Goal: Information Seeking & Learning: Learn about a topic

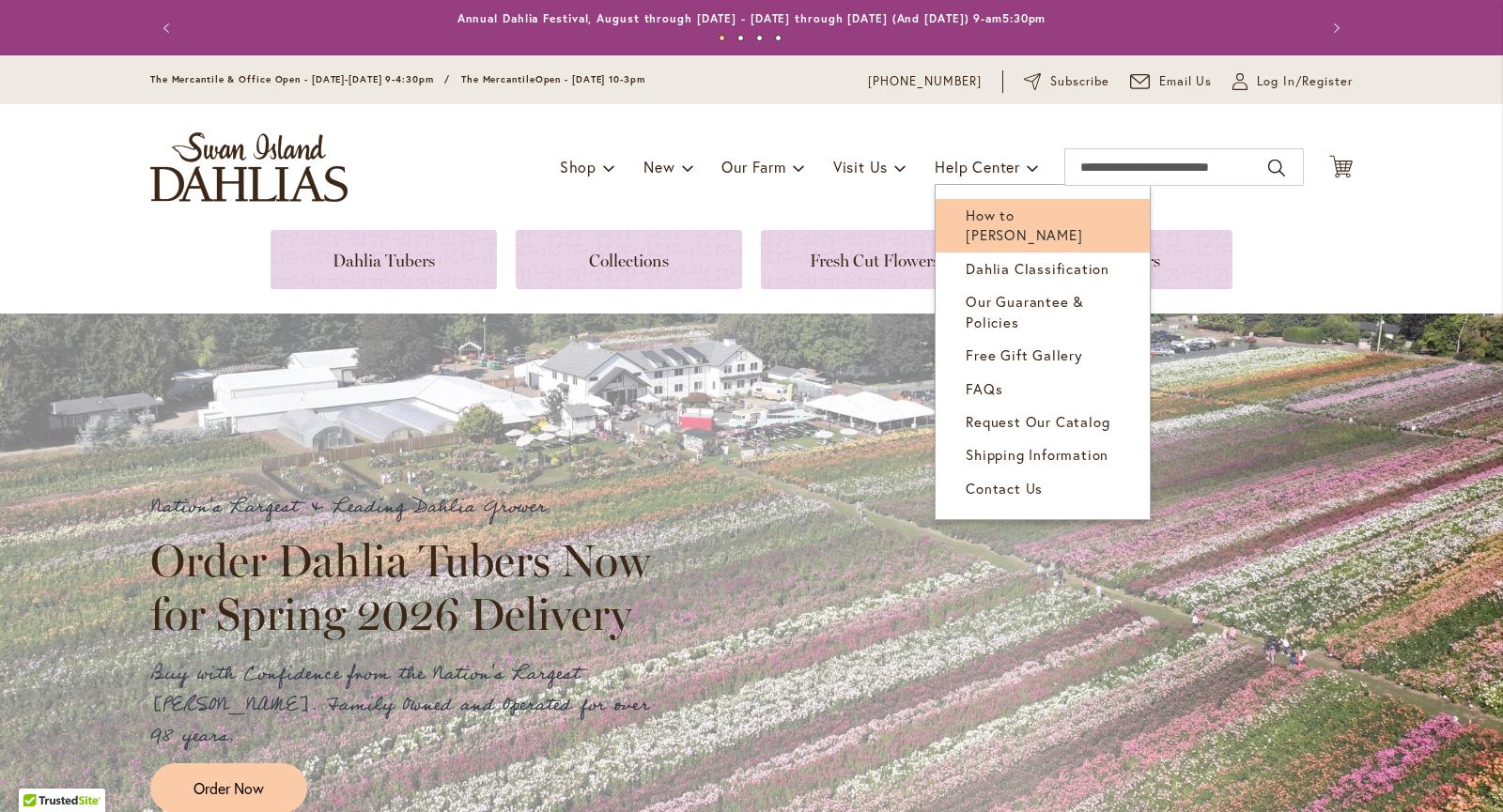
click at [1033, 217] on span "How to [PERSON_NAME]" at bounding box center [1024, 224] width 116 height 38
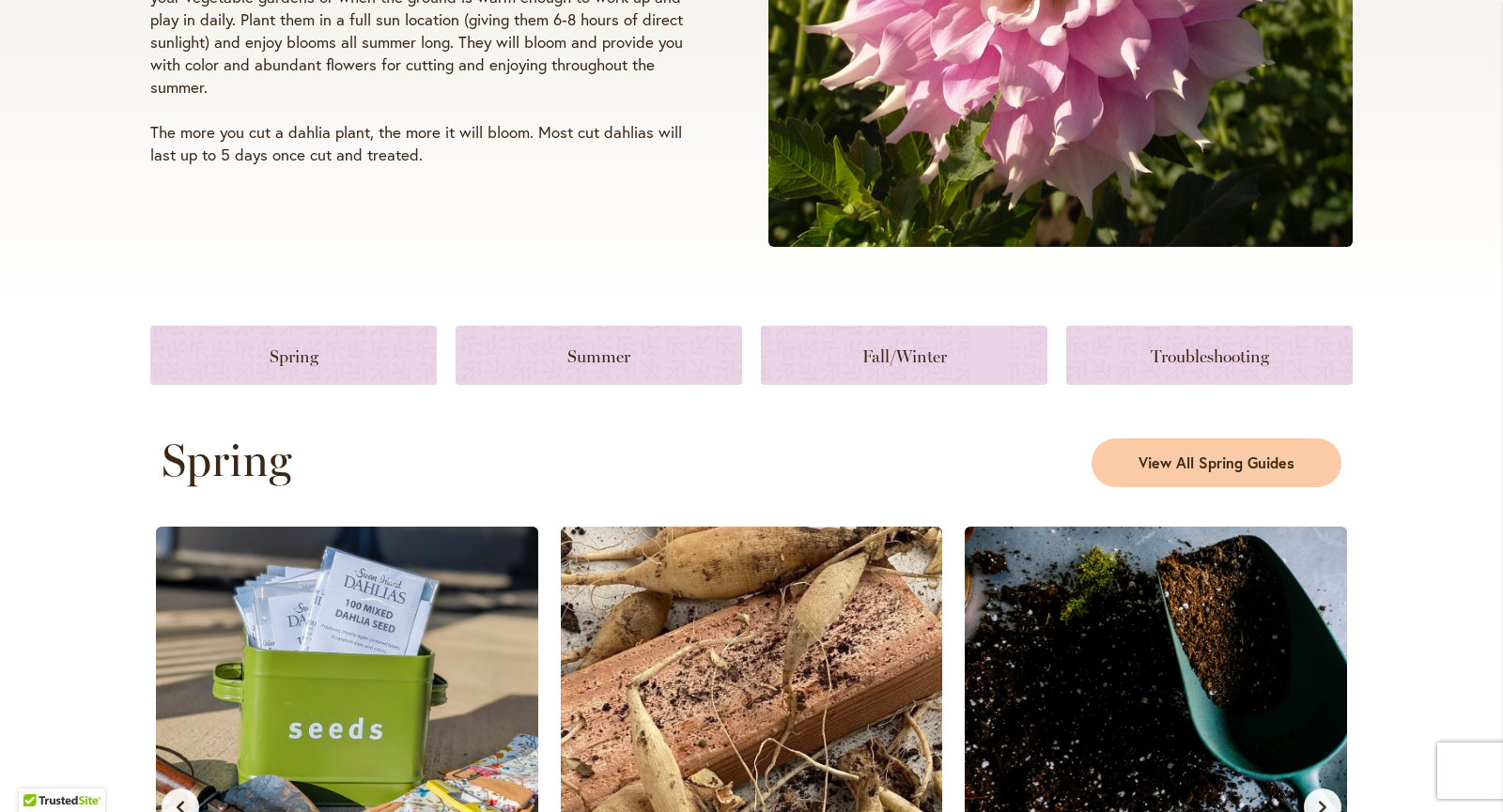
scroll to position [604, 0]
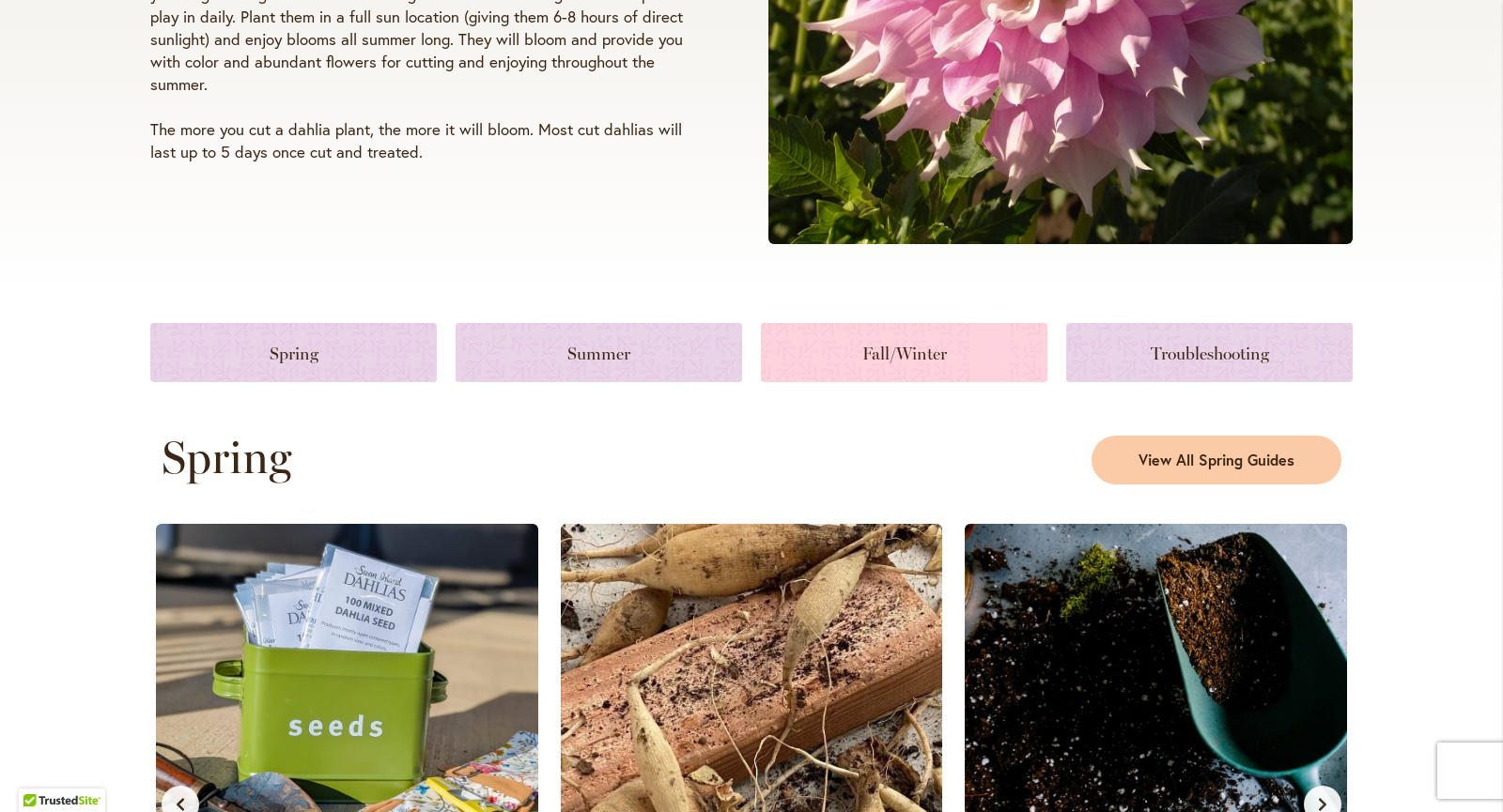
click at [885, 352] on link at bounding box center [903, 352] width 287 height 59
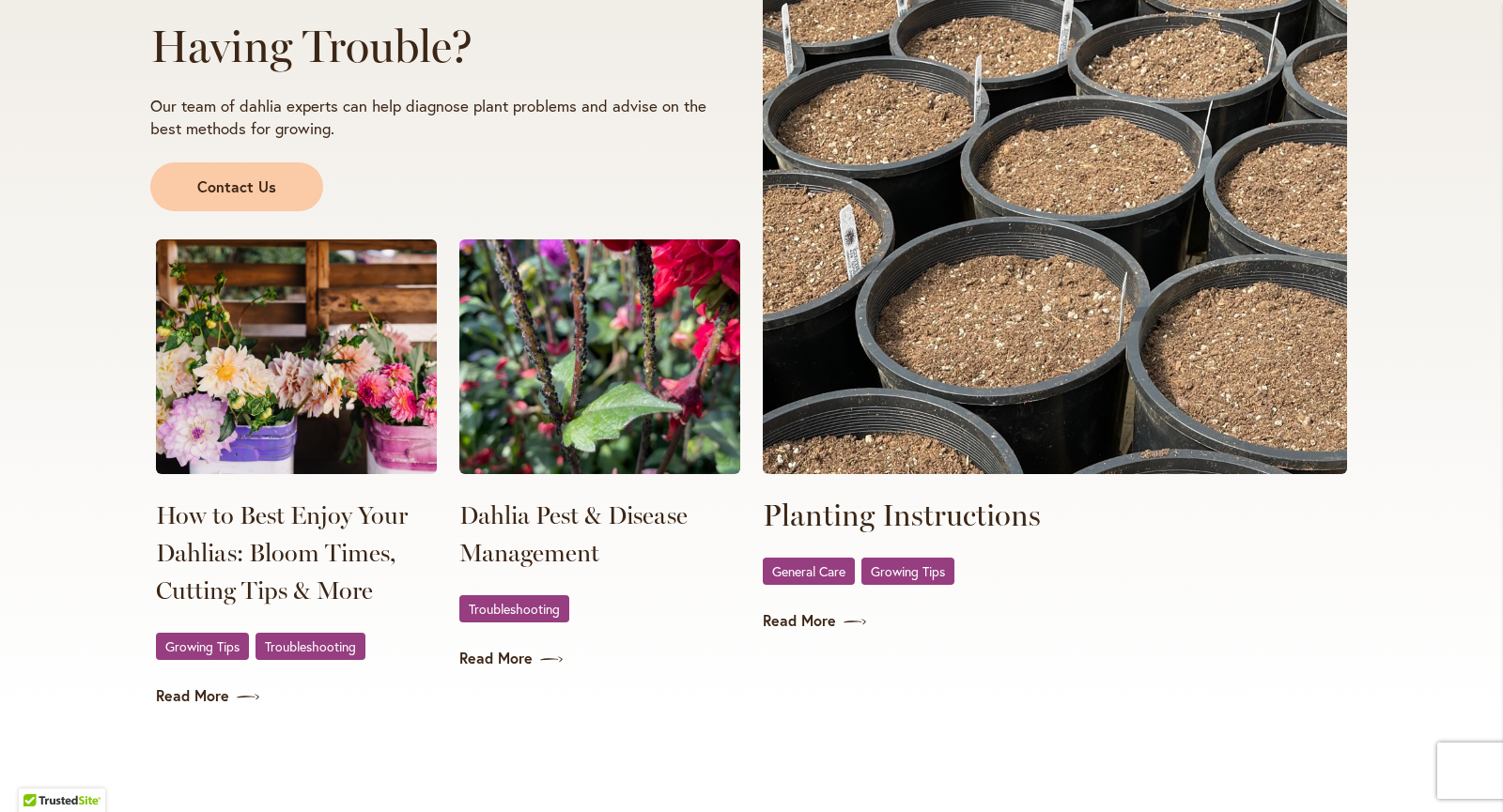
scroll to position [3406, 0]
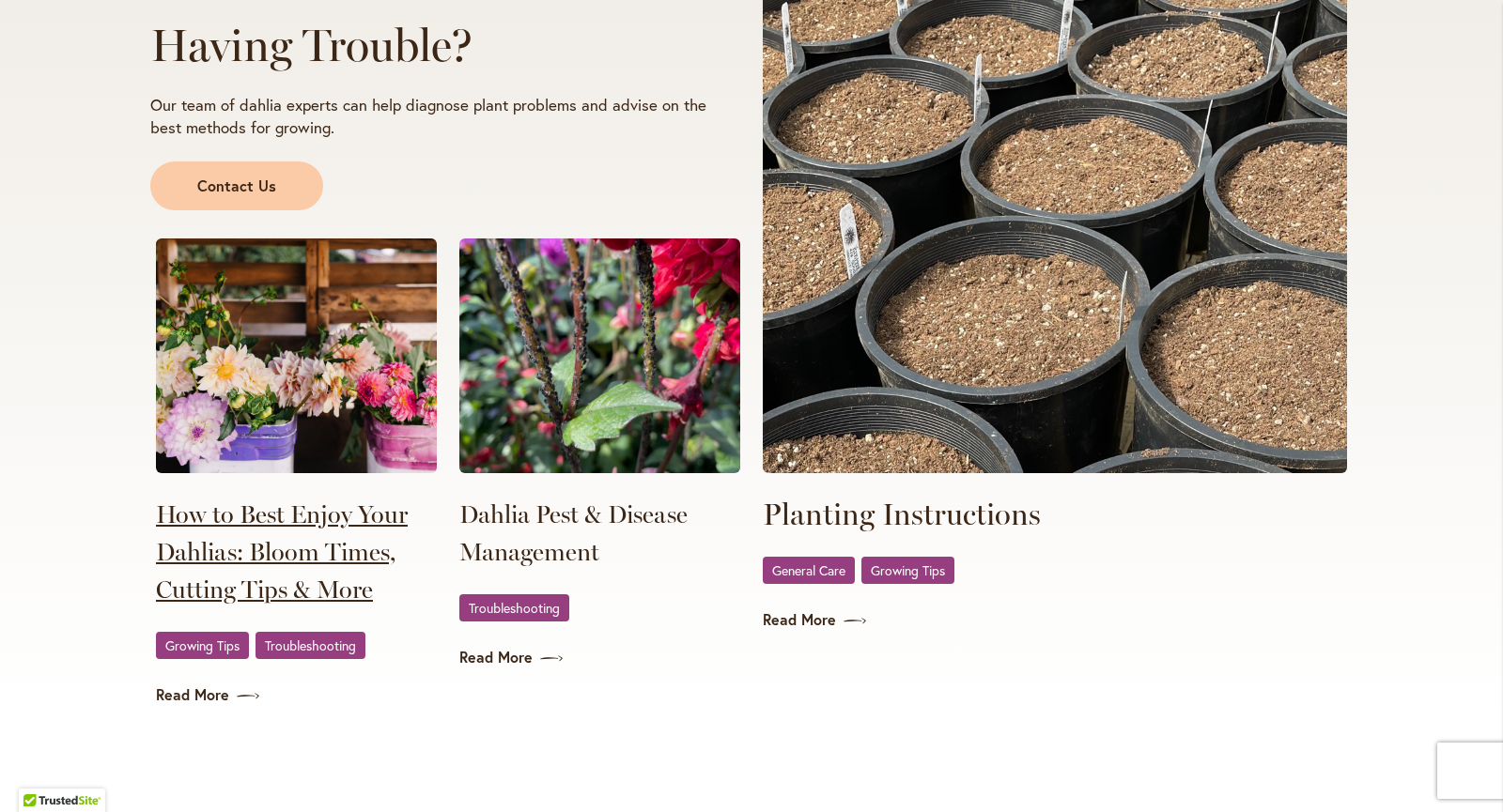
click at [292, 549] on link "How to Best Enjoy Your Dahlias: Bloom Times, Cutting Tips & More" at bounding box center [296, 552] width 281 height 113
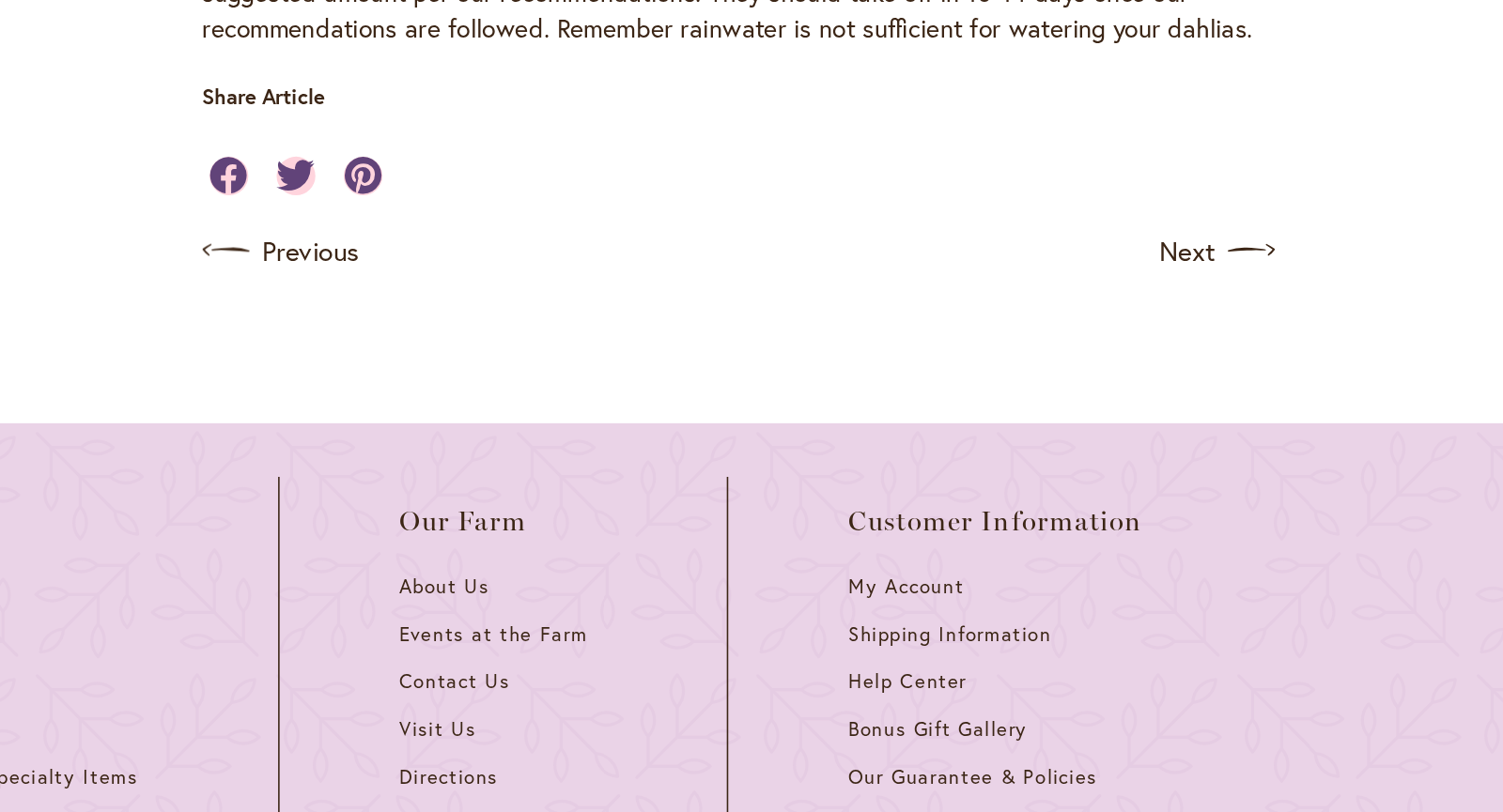
scroll to position [2128, 0]
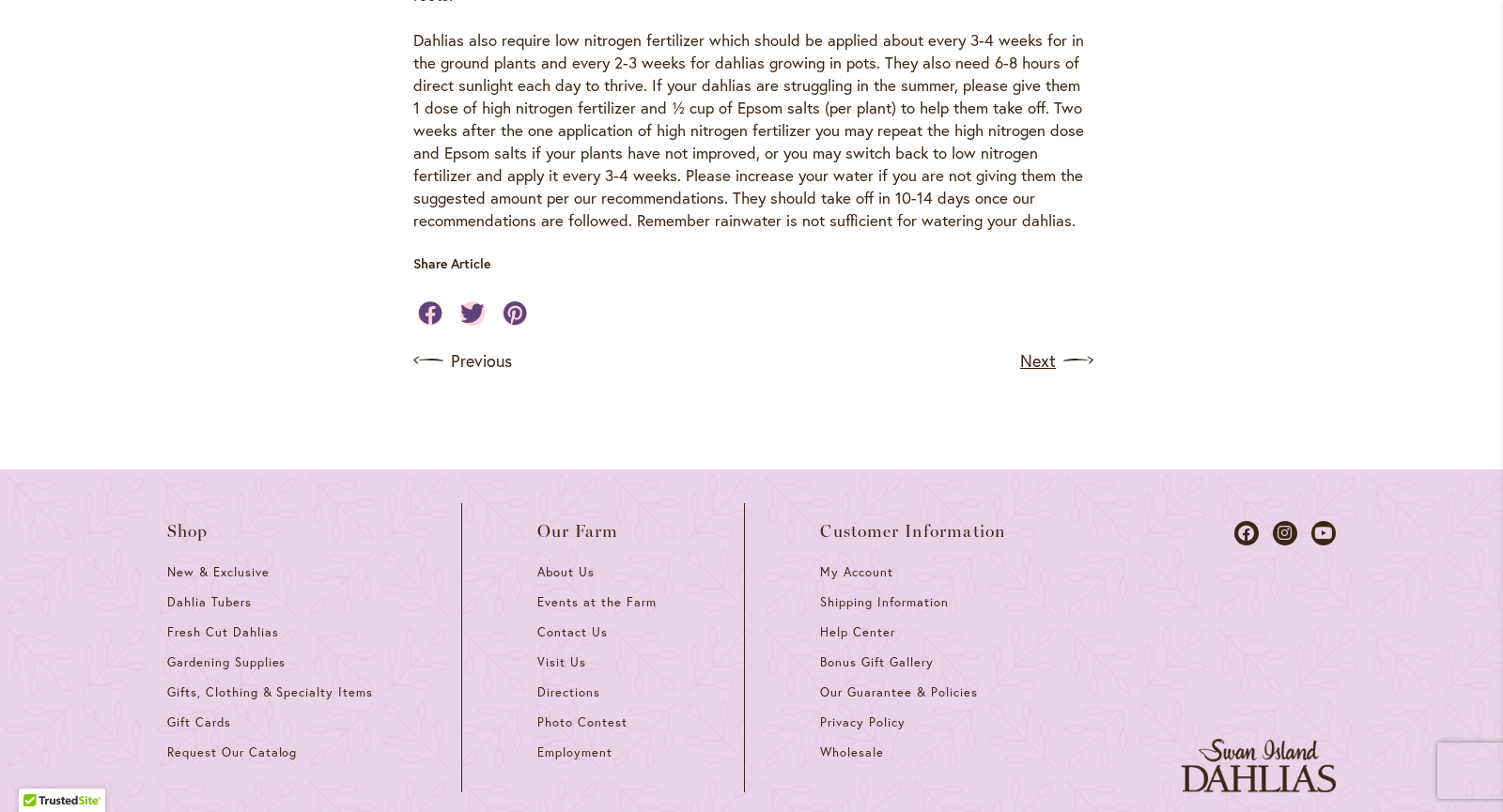
click at [1031, 345] on link "Next" at bounding box center [1054, 360] width 69 height 30
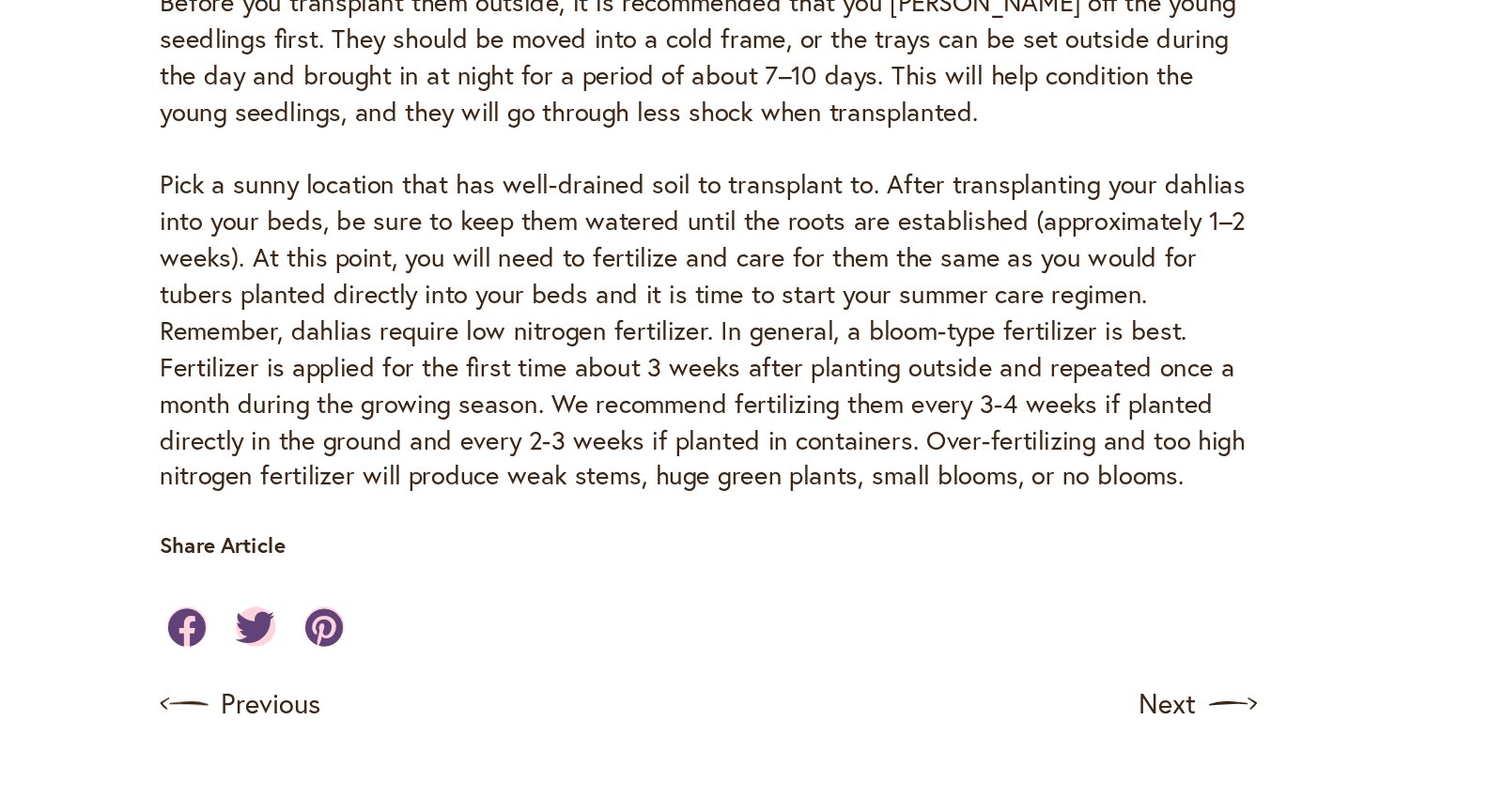
scroll to position [1748, 0]
click at [1031, 706] on link "Next" at bounding box center [1054, 708] width 69 height 30
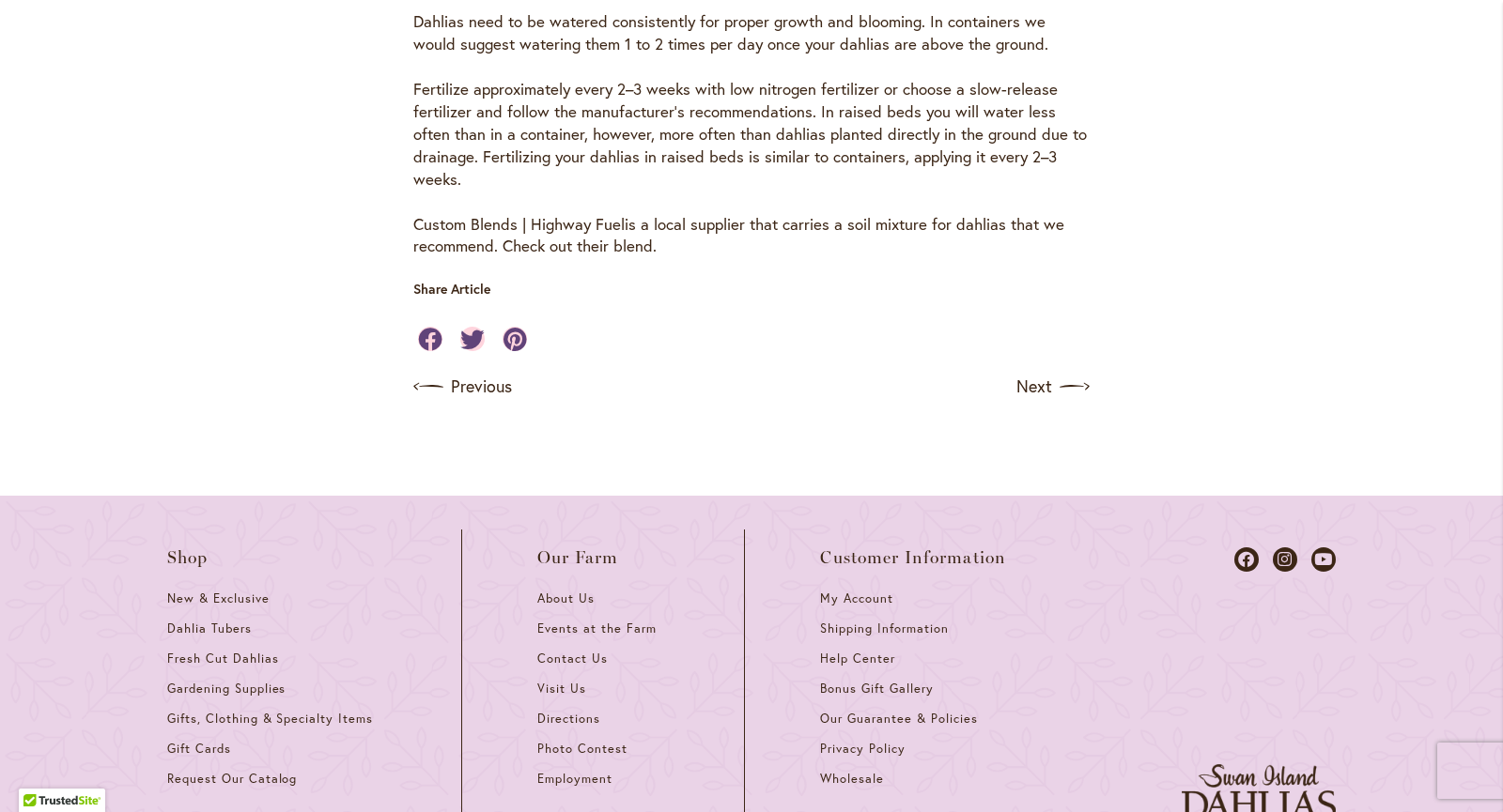
scroll to position [1392, 0]
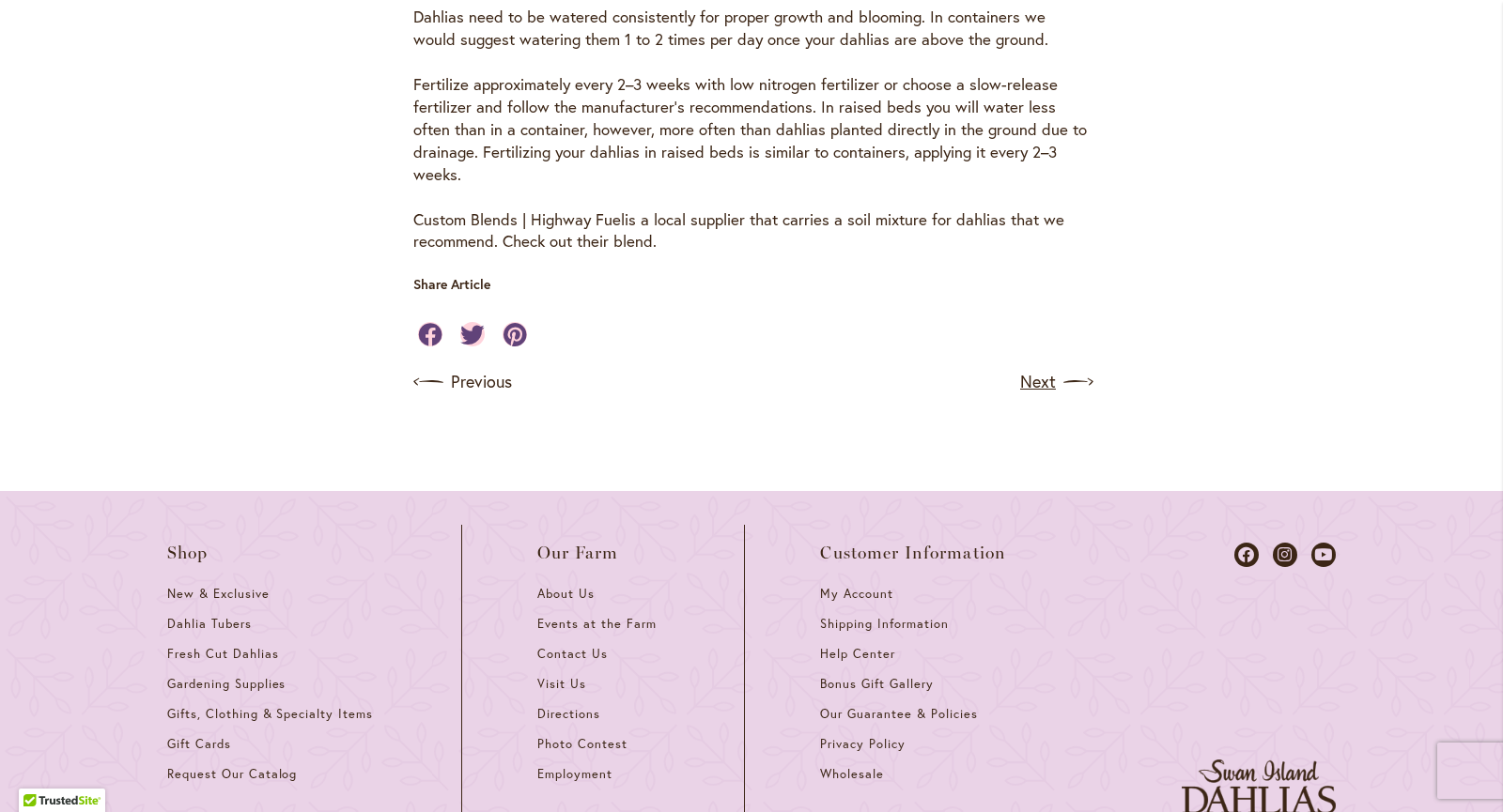
click at [1036, 377] on link "Next" at bounding box center [1054, 382] width 69 height 30
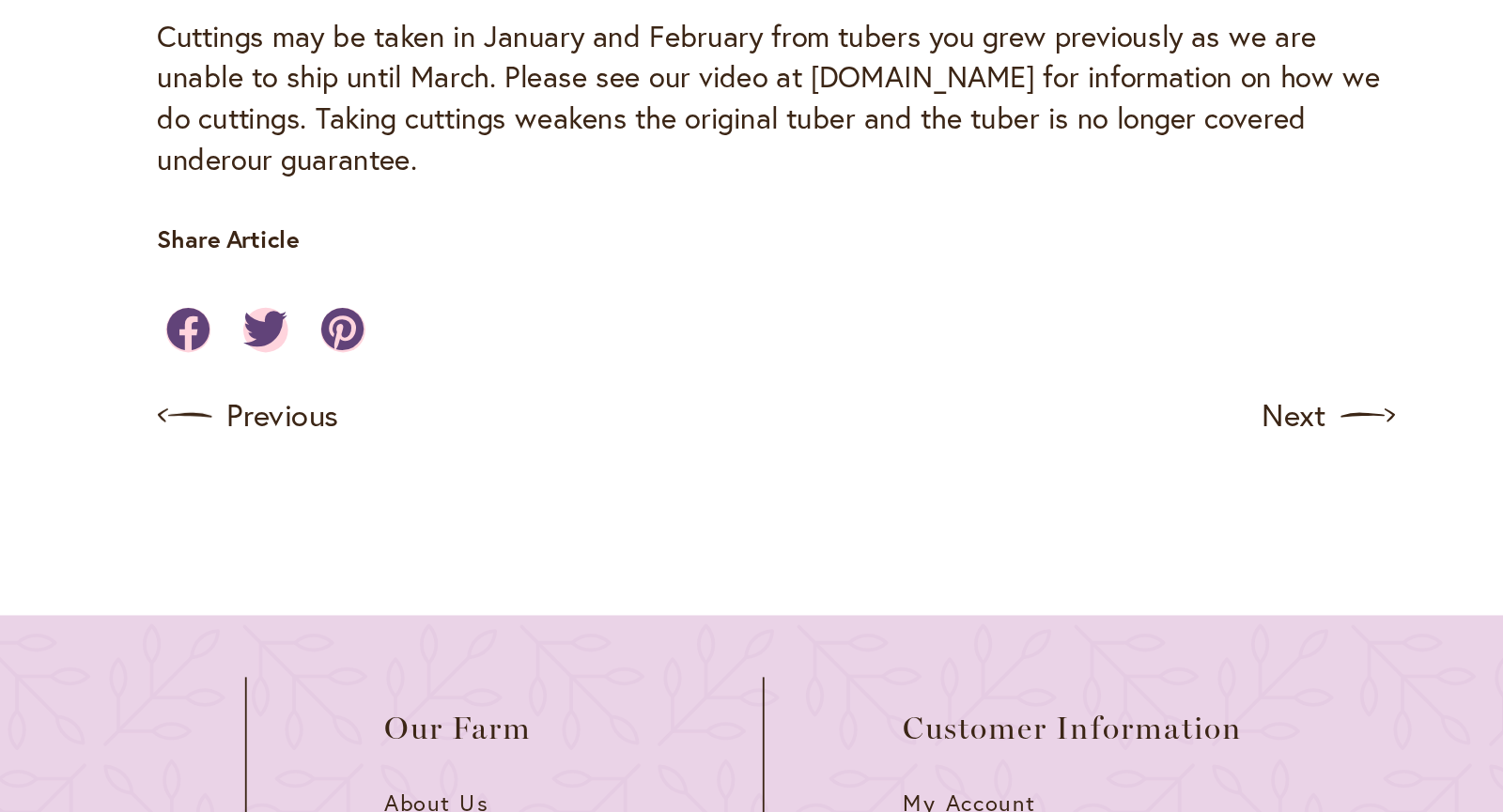
scroll to position [1166, 0]
click at [1040, 409] on link "Next" at bounding box center [1054, 413] width 69 height 30
